Goal: Book appointment/travel/reservation

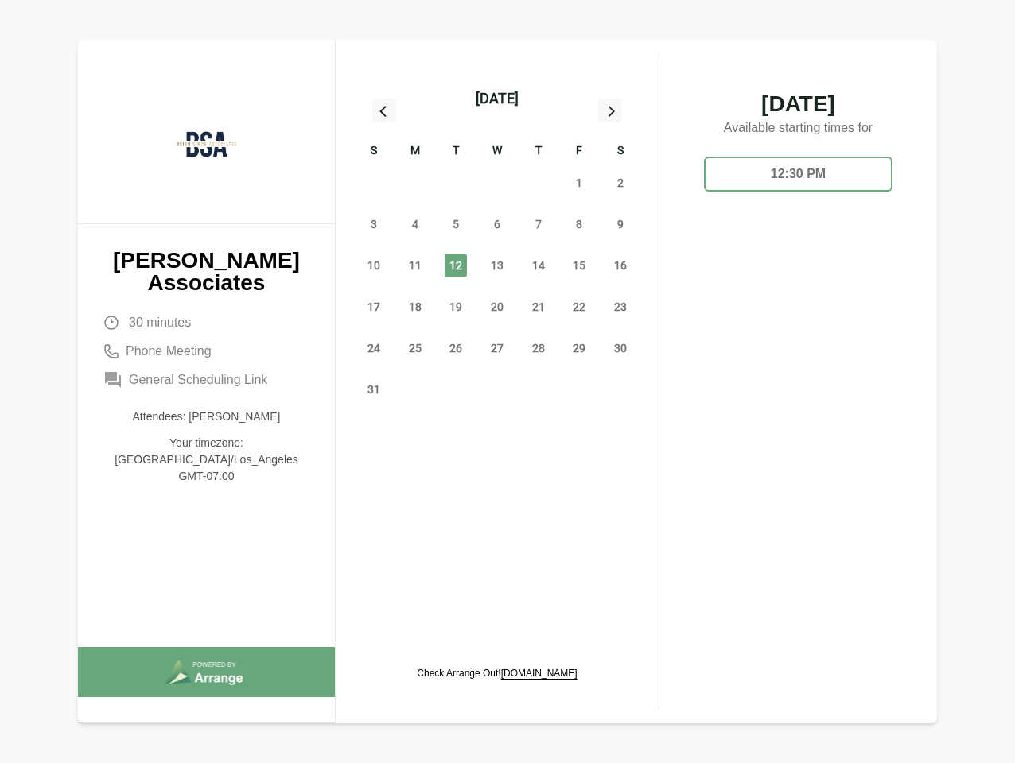
click at [497, 247] on div "13" at bounding box center [496, 265] width 41 height 41
click at [496, 99] on div "[DATE]" at bounding box center [497, 98] width 43 height 22
click at [374, 183] on div "27" at bounding box center [373, 182] width 41 height 41
click at [415, 183] on div "28" at bounding box center [414, 182] width 41 height 41
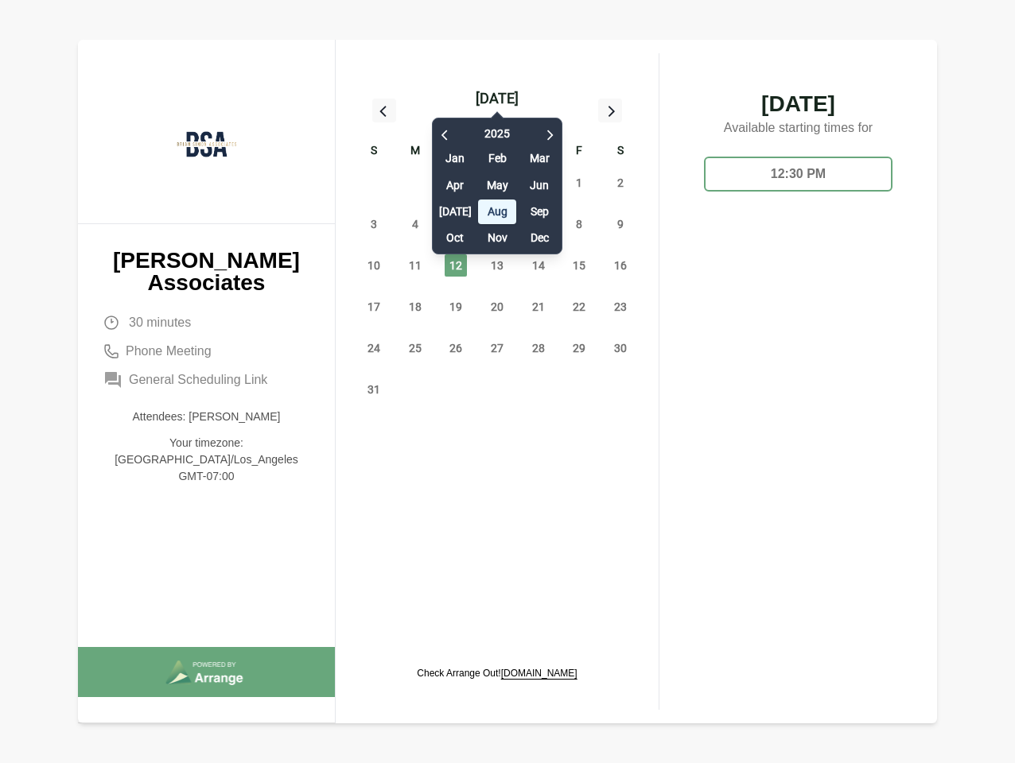
click at [456, 183] on div "[DATE] Feb Mar Apr May Jun [DATE] Aug Sep Oct Nov Dec" at bounding box center [497, 182] width 130 height 145
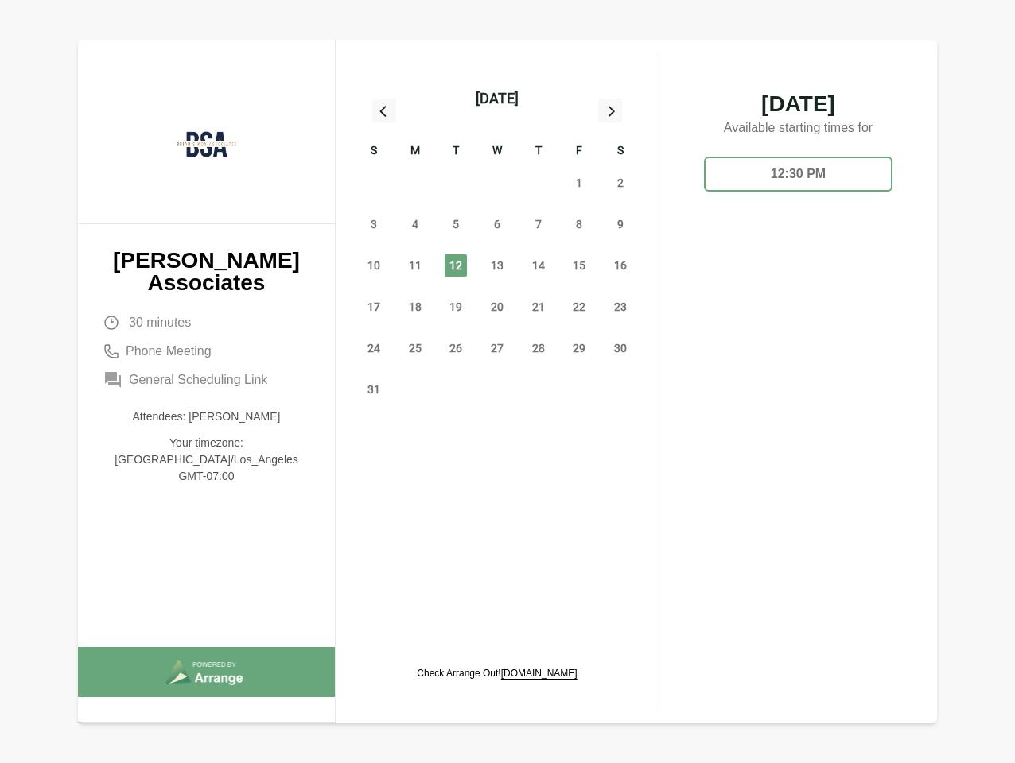
click at [497, 183] on div "30" at bounding box center [496, 182] width 41 height 41
click at [538, 183] on div "31" at bounding box center [538, 182] width 41 height 41
click at [579, 183] on span "1" at bounding box center [579, 183] width 22 height 22
click at [620, 183] on span "2" at bounding box center [620, 183] width 22 height 22
click at [374, 224] on span "3" at bounding box center [374, 224] width 22 height 22
